Goal: Transaction & Acquisition: Download file/media

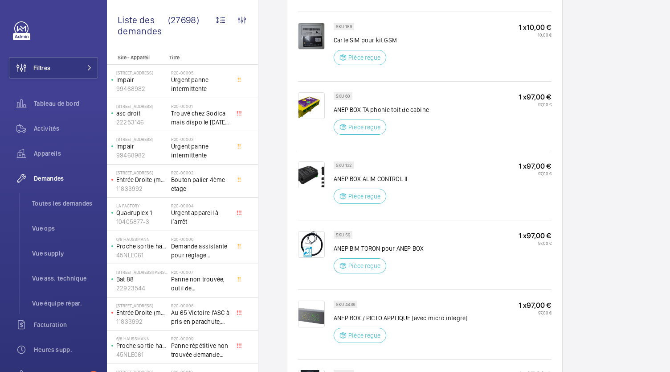
scroll to position [639, 0]
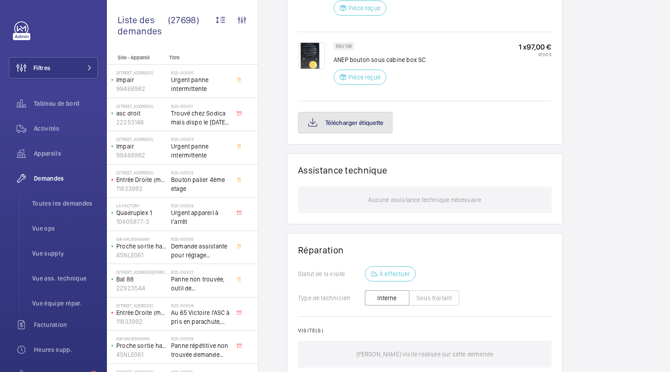
scroll to position [1002, 0]
click at [373, 112] on button "Télécharger étiquette" at bounding box center [345, 122] width 94 height 21
